Goal: Task Accomplishment & Management: Manage account settings

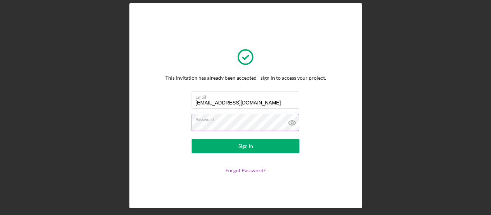
click at [289, 121] on icon at bounding box center [292, 123] width 7 height 5
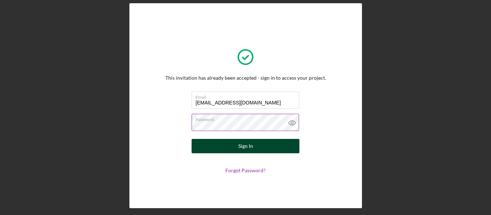
click at [236, 145] on button "Sign In" at bounding box center [246, 146] width 108 height 14
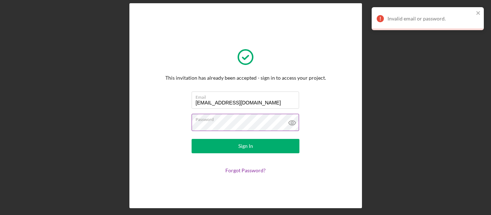
click at [222, 120] on label "Password" at bounding box center [246, 118] width 103 height 8
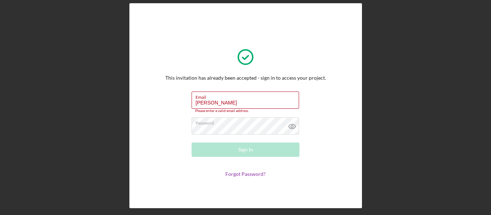
click at [290, 128] on icon at bounding box center [292, 126] width 7 height 5
click at [215, 101] on input "[PERSON_NAME]" at bounding box center [245, 100] width 107 height 17
type input "S"
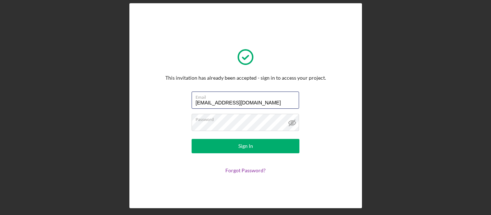
type input "[EMAIL_ADDRESS][DOMAIN_NAME]"
click at [318, 116] on div "This invitation has already been accepted - sign in to access your project. Ema…" at bounding box center [245, 106] width 161 height 134
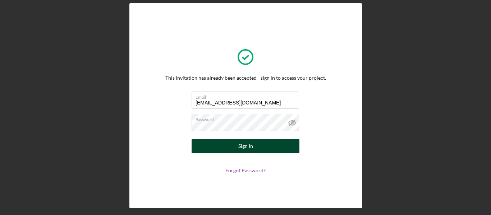
click at [244, 149] on div "Sign In" at bounding box center [245, 146] width 15 height 14
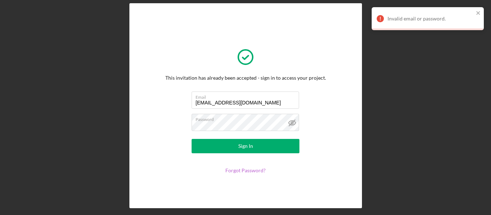
click at [244, 169] on link "Forgot Password?" at bounding box center [245, 170] width 40 height 6
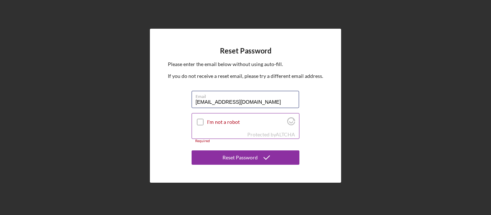
type input "[EMAIL_ADDRESS][DOMAIN_NAME]"
click at [200, 120] on input "I'm not a robot" at bounding box center [200, 122] width 6 height 6
checkbox input "true"
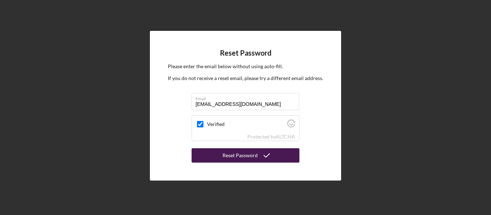
click at [232, 156] on div "Reset Password" at bounding box center [239, 155] width 35 height 14
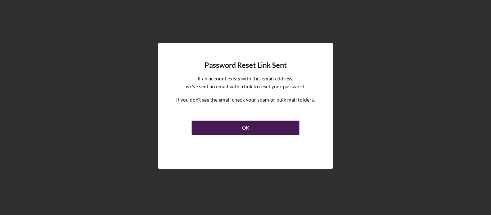
click at [236, 129] on button "OK" at bounding box center [246, 128] width 108 height 14
